Goal: Use online tool/utility: Utilize a website feature to perform a specific function

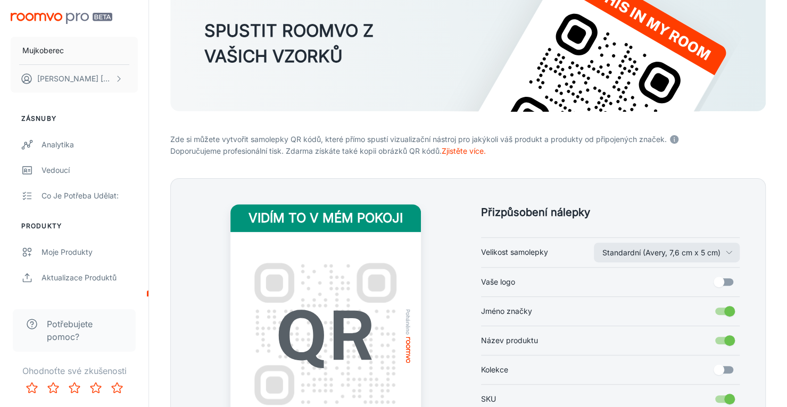
scroll to position [160, 0]
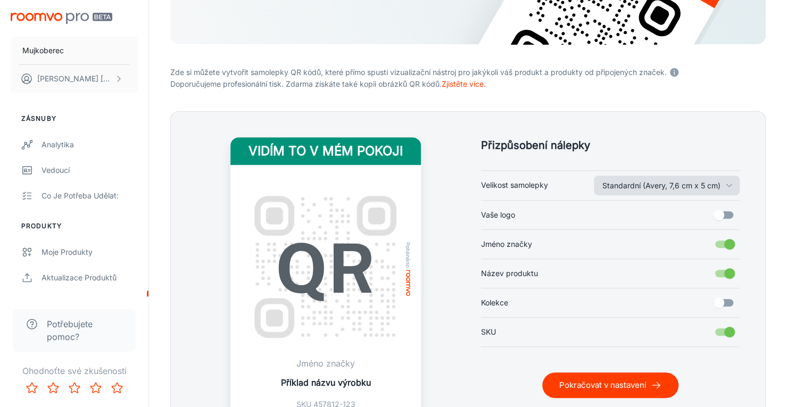
click at [630, 183] on font "Standardní (Avery, 7,6 cm x 5 cm)" at bounding box center [661, 185] width 118 height 9
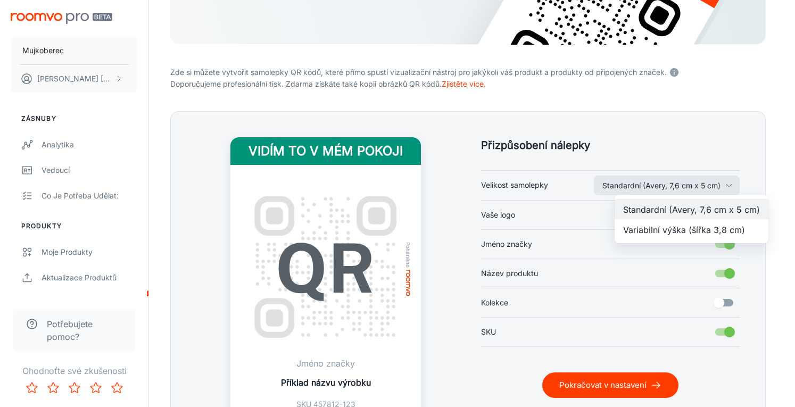
click at [634, 224] on font "Variabilní výška (šířka 3,8 cm)" at bounding box center [684, 229] width 122 height 11
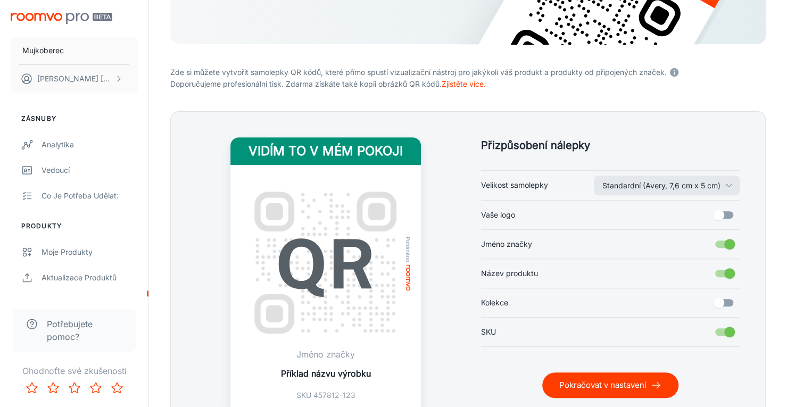
click at [724, 218] on input "Vaše logo" at bounding box center [718, 215] width 61 height 20
checkbox input "true"
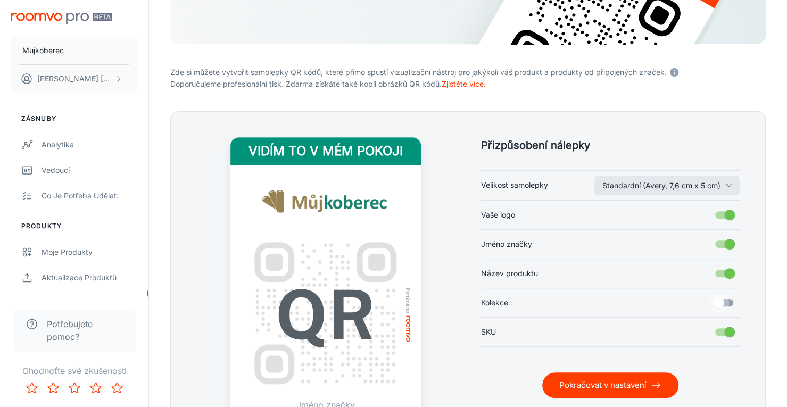
click at [729, 302] on input "Kolekce" at bounding box center [718, 303] width 61 height 20
checkbox input "true"
click at [641, 386] on font "Pokračovat v nastavení" at bounding box center [602, 385] width 87 height 10
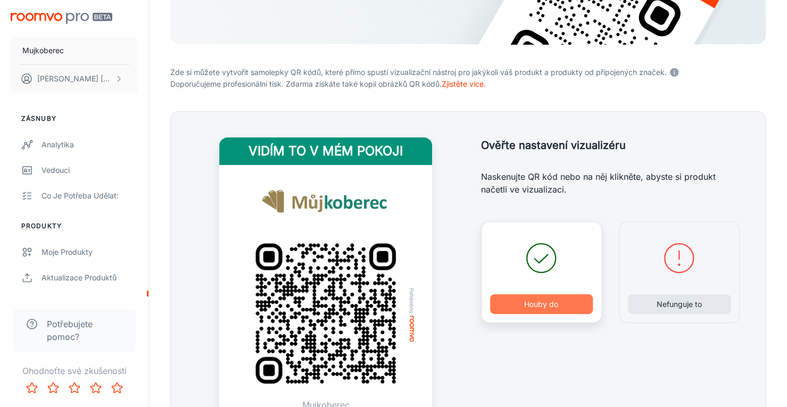
click at [550, 300] on font "Houby do" at bounding box center [541, 304] width 34 height 9
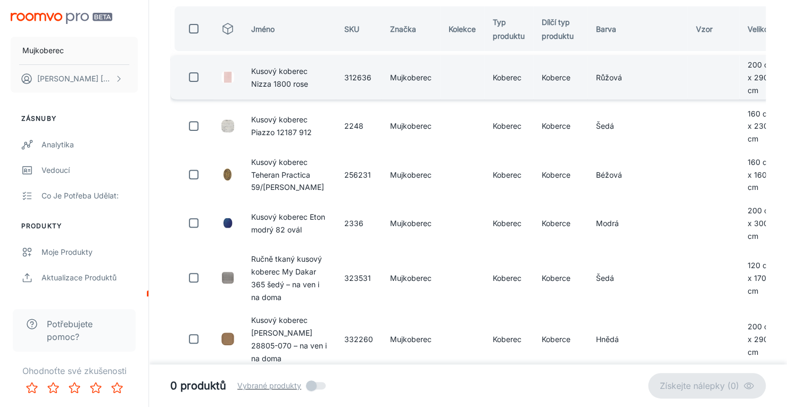
scroll to position [0, 0]
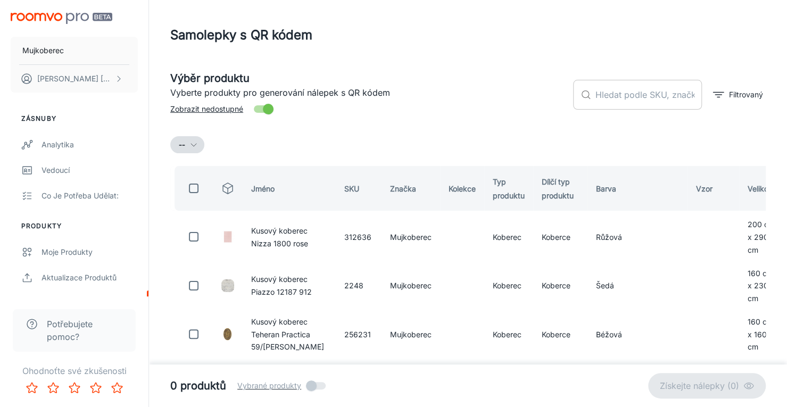
click at [636, 100] on input "text" at bounding box center [648, 95] width 106 height 30
paste input "Kusový ručně tkaný koberec Mir red"
type input "Kusový ručně tkaný koberec Mir red"
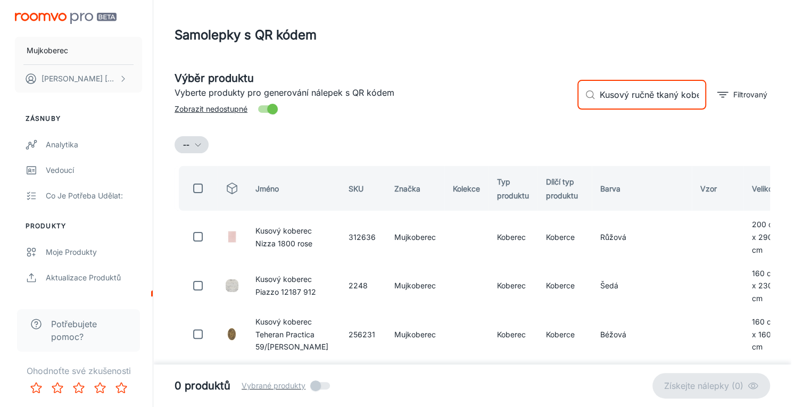
scroll to position [0, 47]
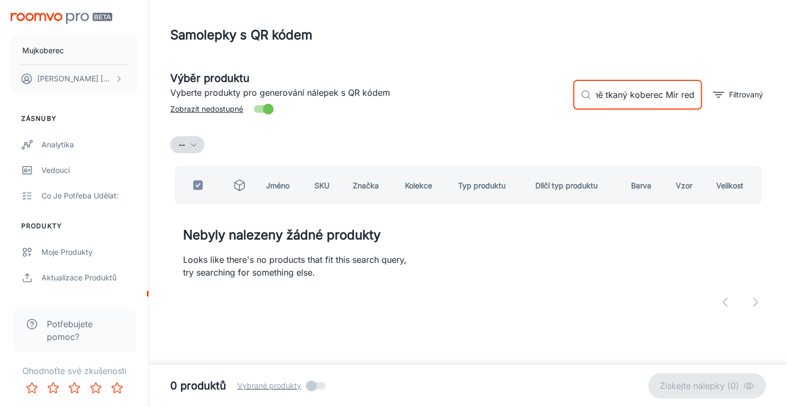
checkbox input "true"
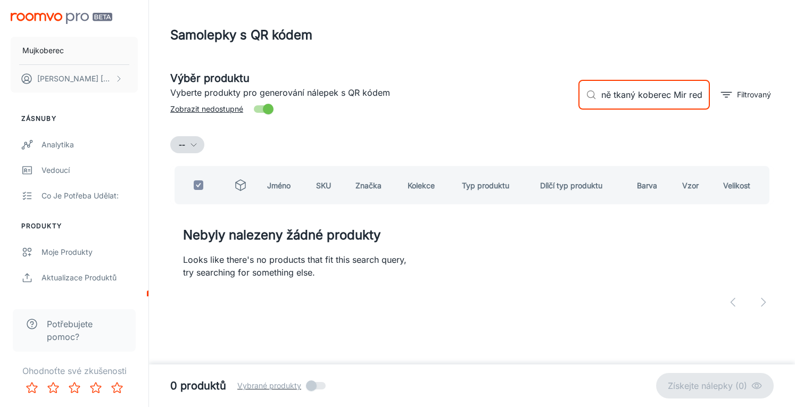
scroll to position [0, 44]
